Goal: Task Accomplishment & Management: Manage account settings

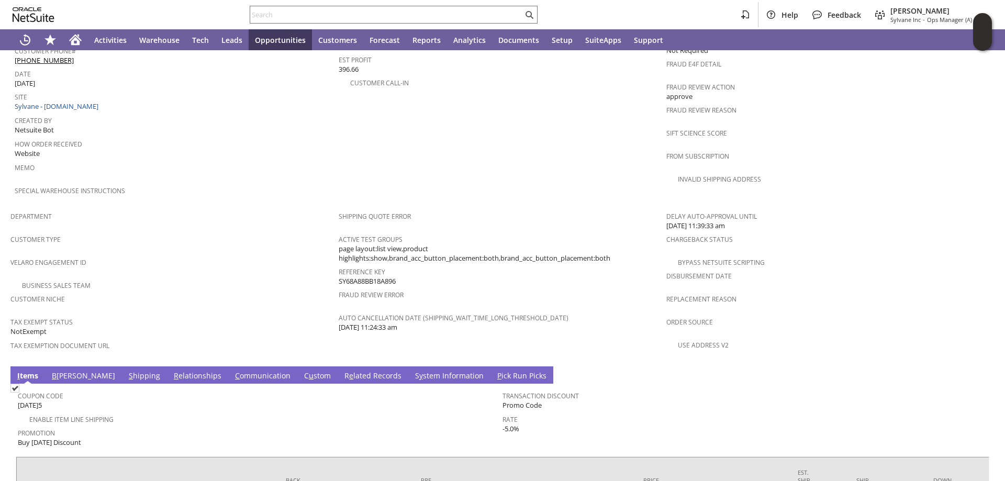
scroll to position [603, 0]
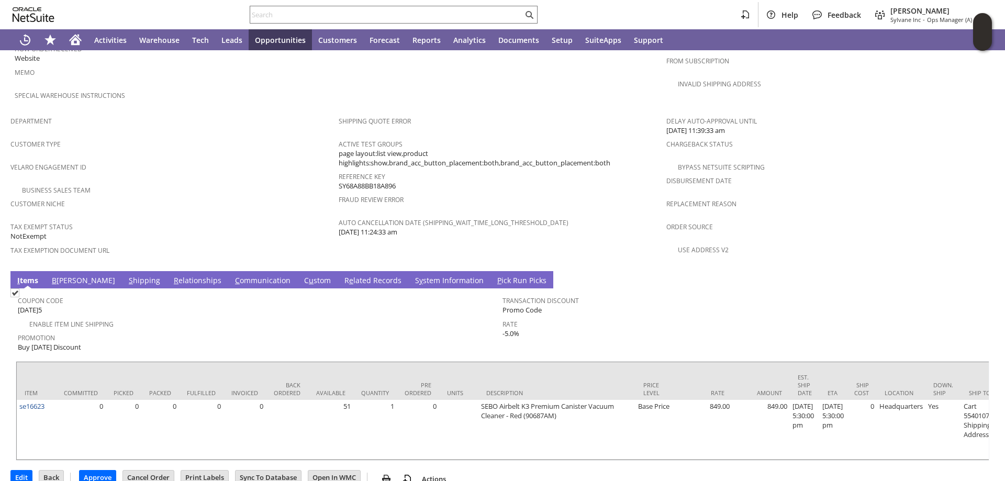
click at [126, 275] on link "S hipping" at bounding box center [144, 281] width 37 height 12
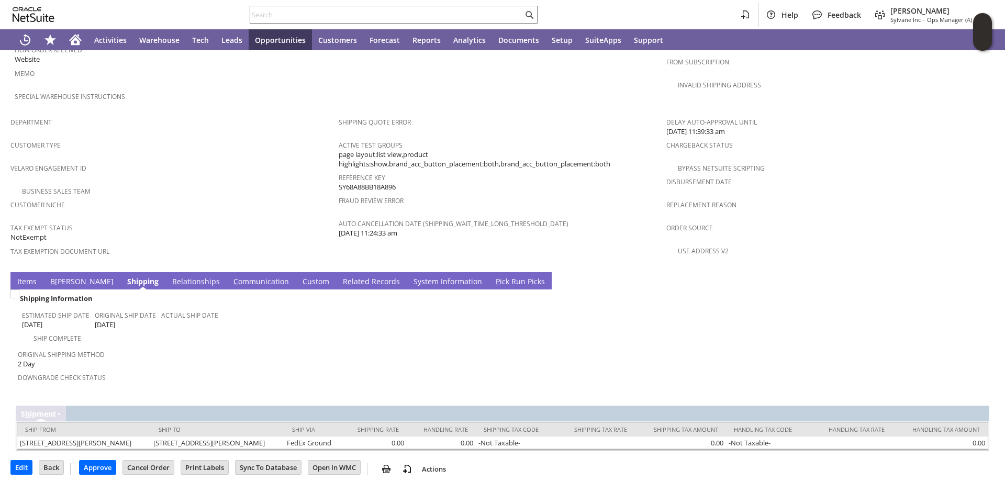
click at [54, 276] on link "B illing" at bounding box center [82, 282] width 69 height 12
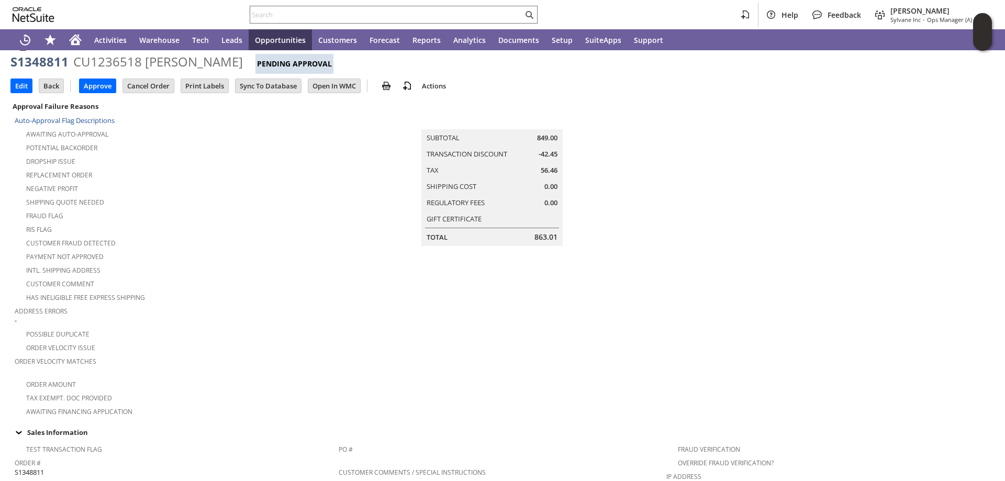
scroll to position [0, 0]
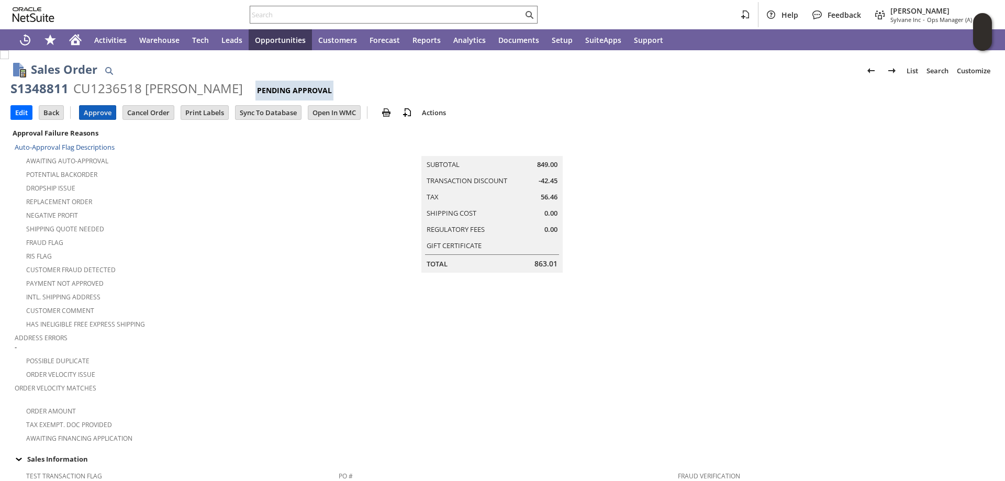
click at [98, 114] on input "Approve" at bounding box center [98, 113] width 36 height 14
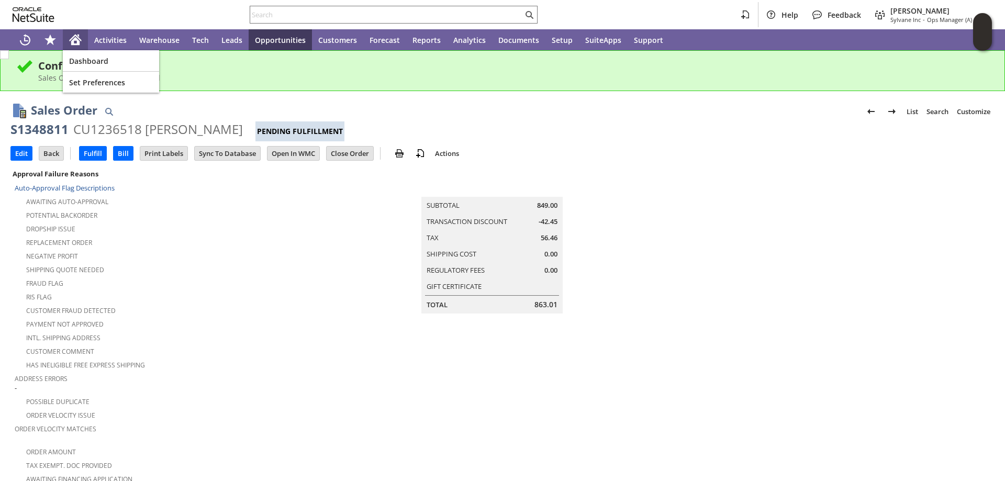
click at [76, 38] on icon "Home" at bounding box center [75, 41] width 8 height 8
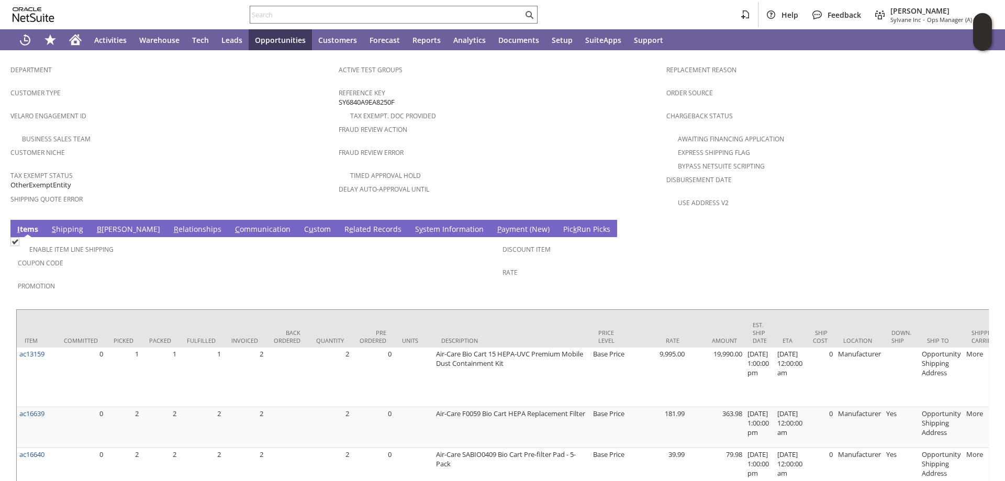
scroll to position [646, 0]
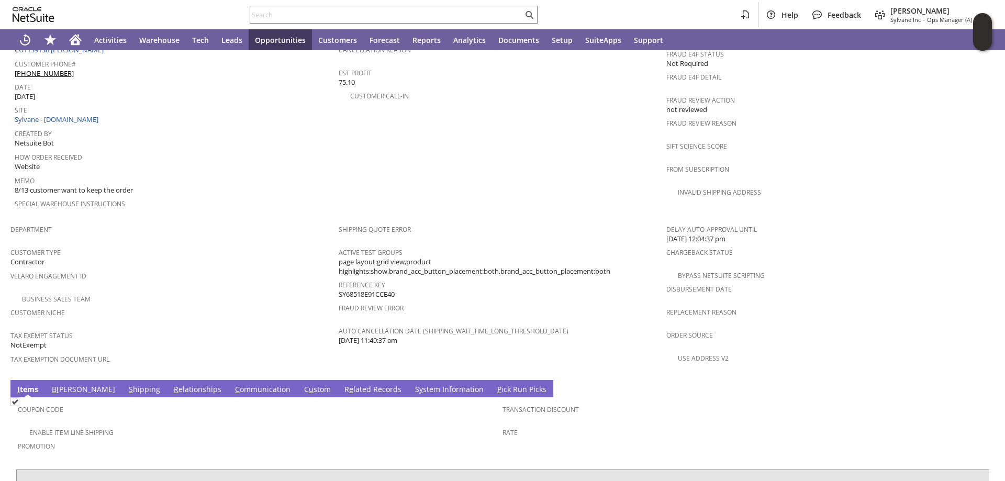
scroll to position [576, 0]
